Goal: Find specific page/section: Find specific page/section

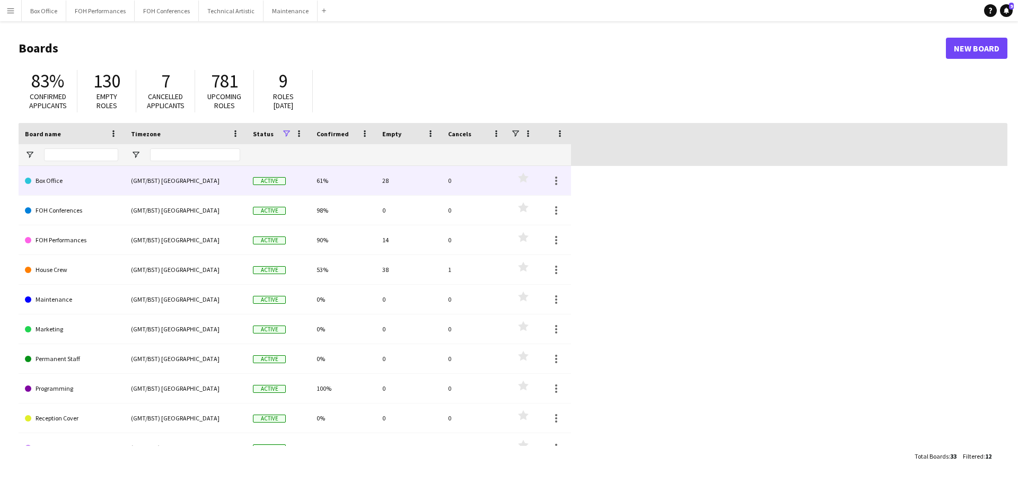
click at [65, 187] on link "Box Office" at bounding box center [71, 181] width 93 height 30
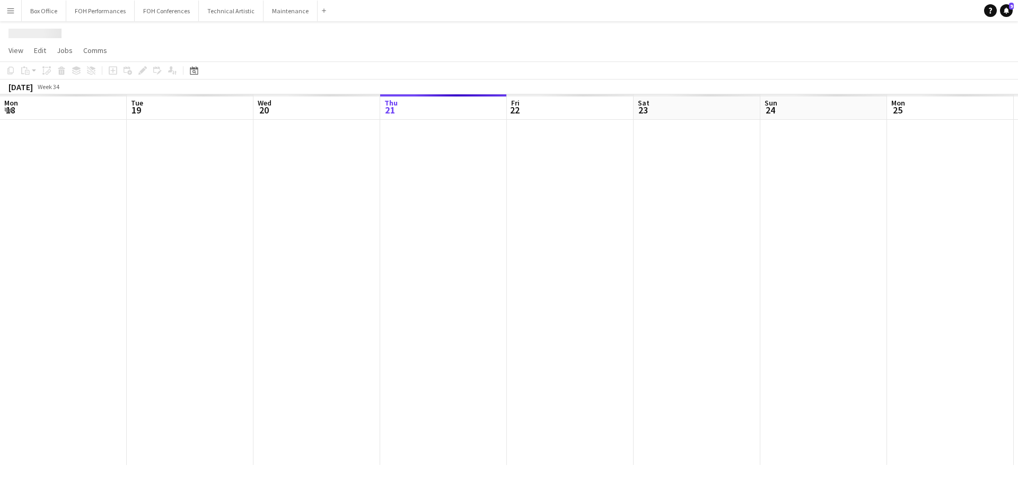
scroll to position [0, 253]
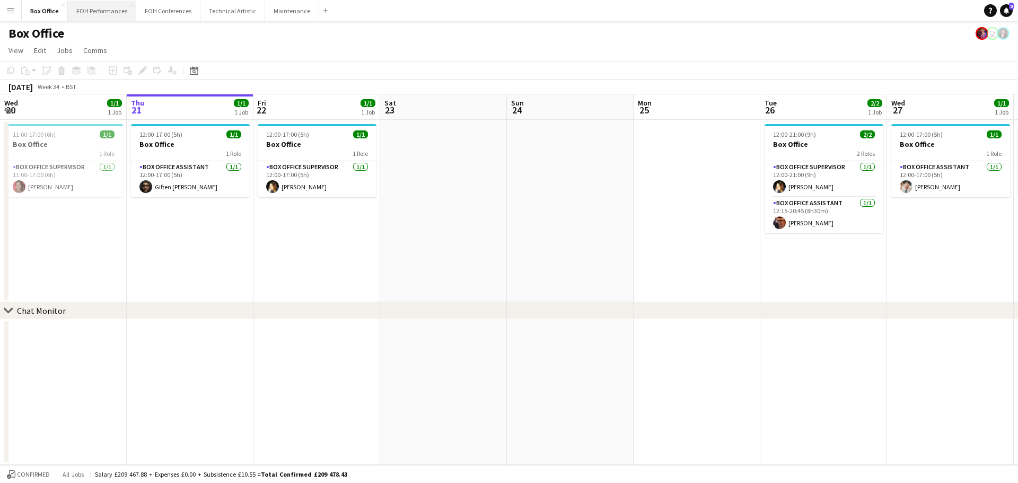
click at [99, 17] on button "FOH Performances Close" at bounding box center [102, 11] width 68 height 21
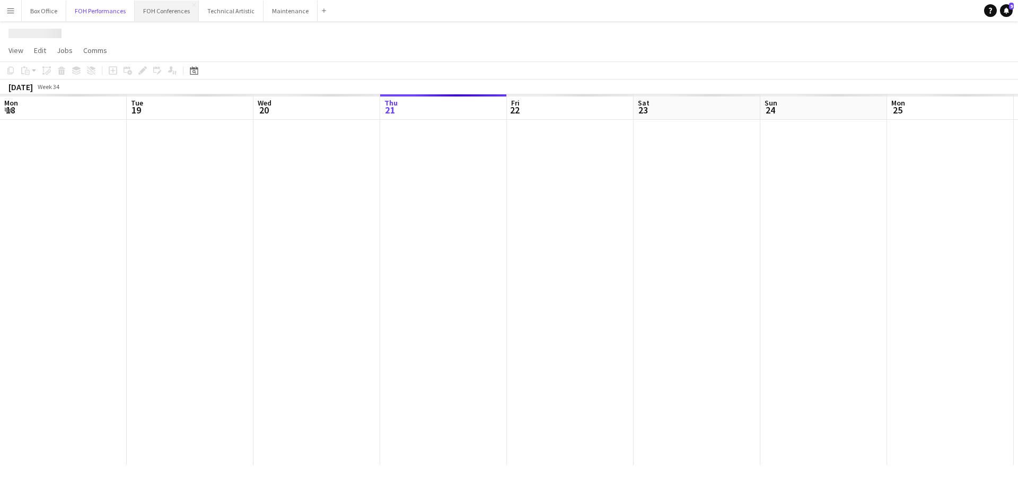
scroll to position [0, 253]
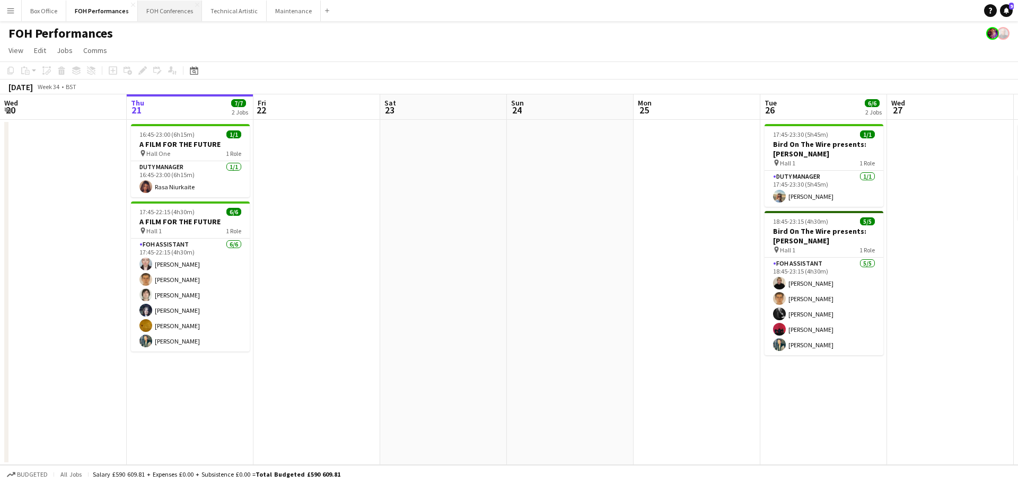
click at [154, 15] on button "FOH Conferences Close" at bounding box center [170, 11] width 64 height 21
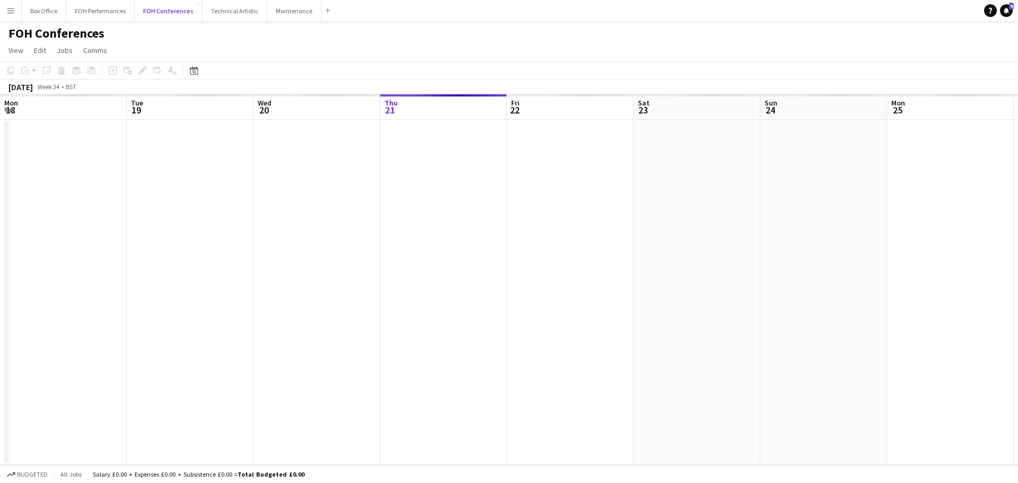
scroll to position [0, 253]
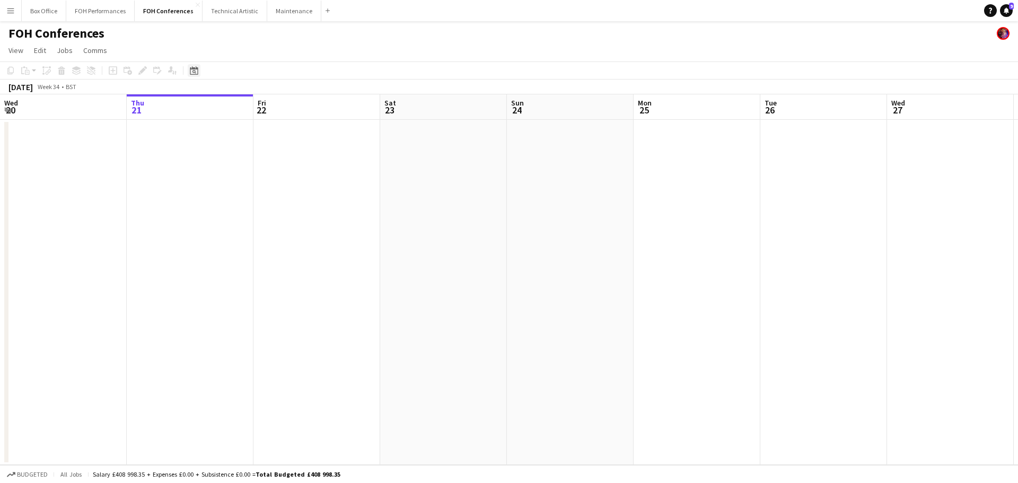
click at [197, 71] on icon "Date picker" at bounding box center [194, 70] width 8 height 8
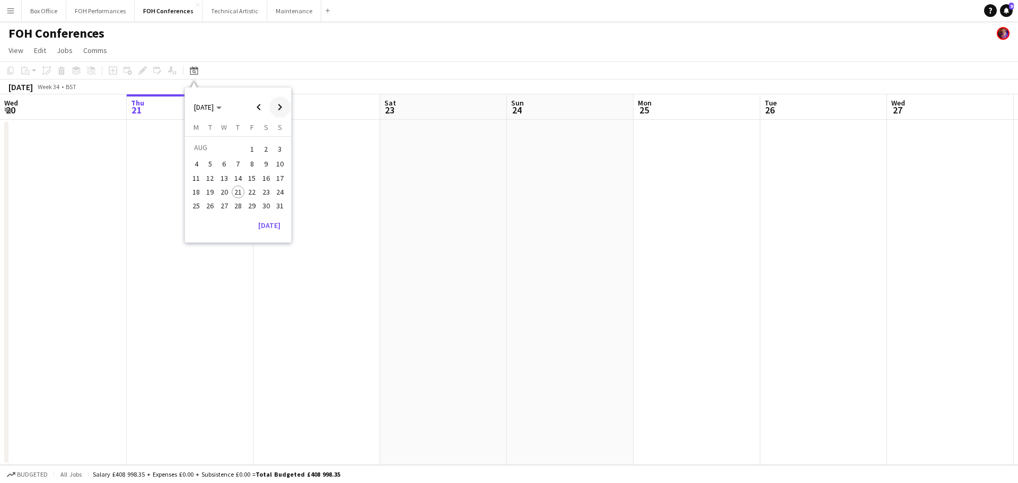
click at [283, 109] on span "Next month" at bounding box center [279, 107] width 21 height 21
click at [240, 162] on span "2" at bounding box center [238, 161] width 13 height 13
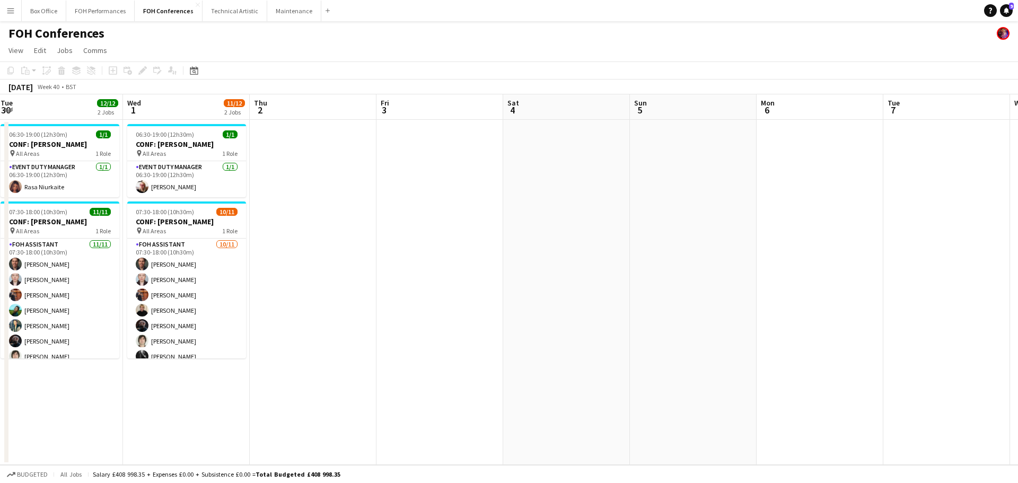
scroll to position [0, 394]
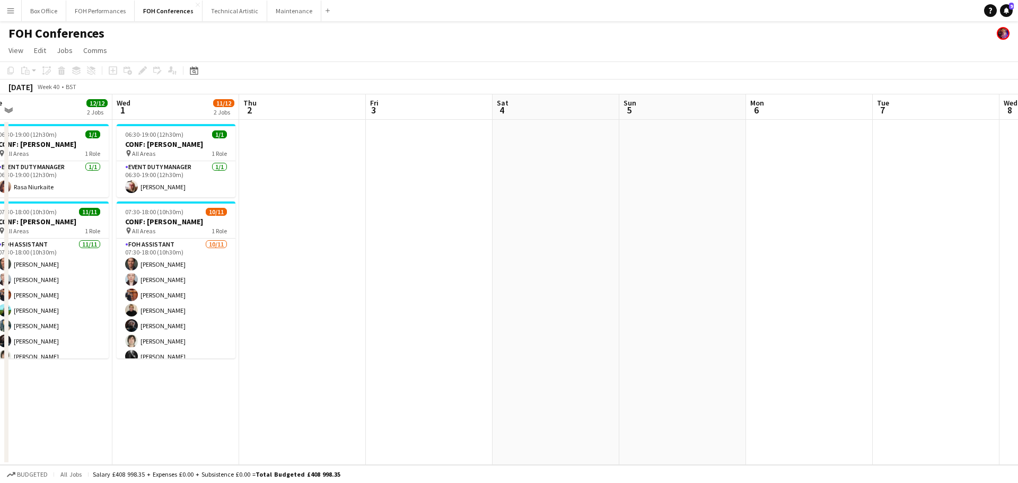
drag, startPoint x: 410, startPoint y: 111, endPoint x: 381, endPoint y: 119, distance: 30.7
click at [381, 119] on app-calendar-viewport "Sat 27 Sun 28 Mon 29 1 Job Tue 30 12/12 2 Jobs Wed 1 11/12 2 Jobs Thu 2 Fri 3 S…" at bounding box center [509, 279] width 1018 height 371
